Goal: Task Accomplishment & Management: Use online tool/utility

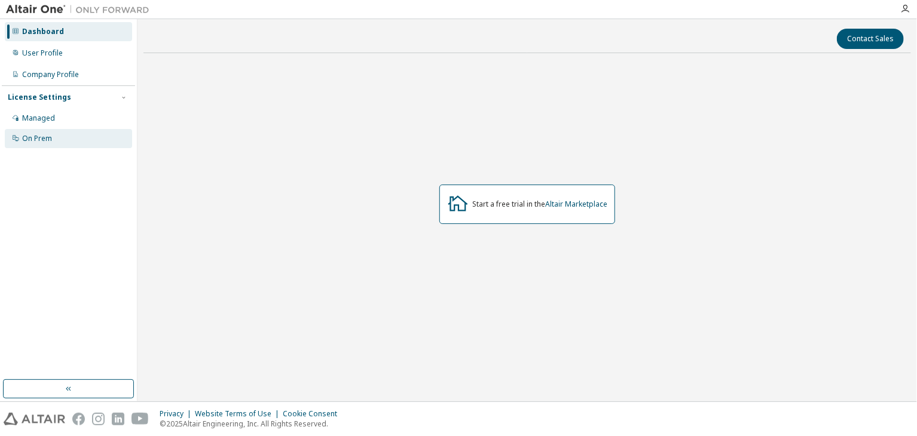
click at [55, 145] on div "On Prem" at bounding box center [68, 138] width 127 height 19
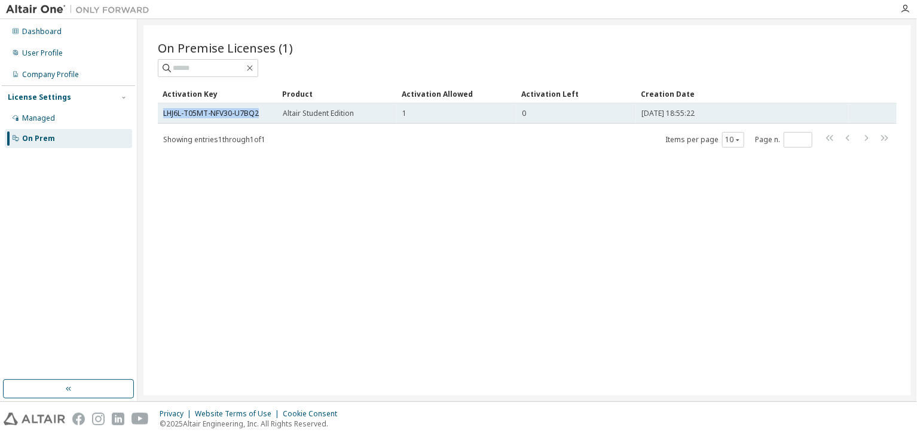
drag, startPoint x: 260, startPoint y: 113, endPoint x: 162, endPoint y: 114, distance: 97.5
click at [162, 114] on td "LHJ6L-T05MT-NFV30-U7BQ2" at bounding box center [218, 113] width 120 height 20
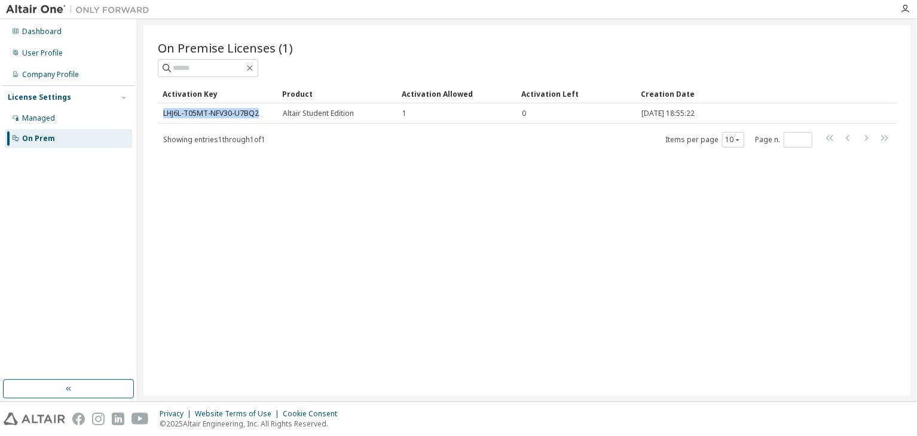
copy link "LHJ6L-T05MT-NFV30-U7BQ2"
